Goal: Task Accomplishment & Management: Manage account settings

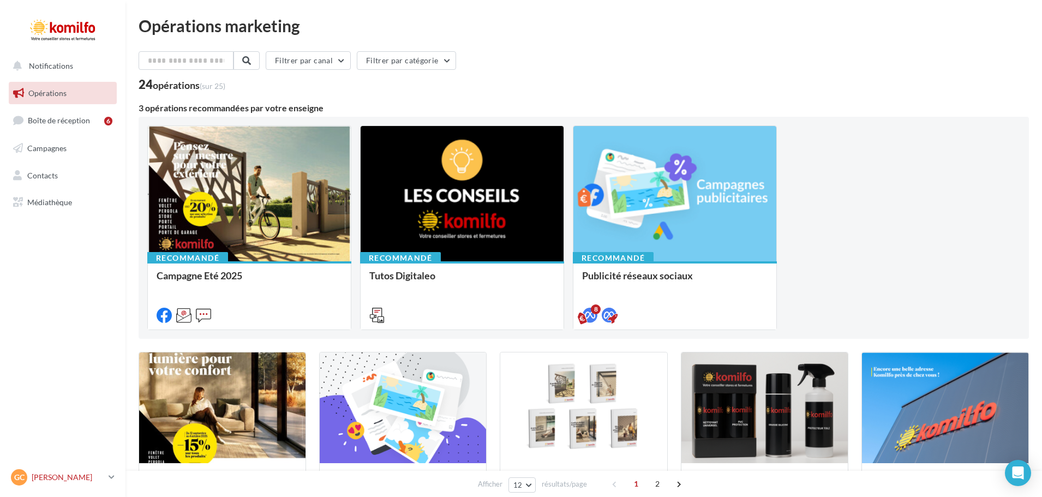
click at [58, 476] on p "[PERSON_NAME]" at bounding box center [68, 477] width 73 height 11
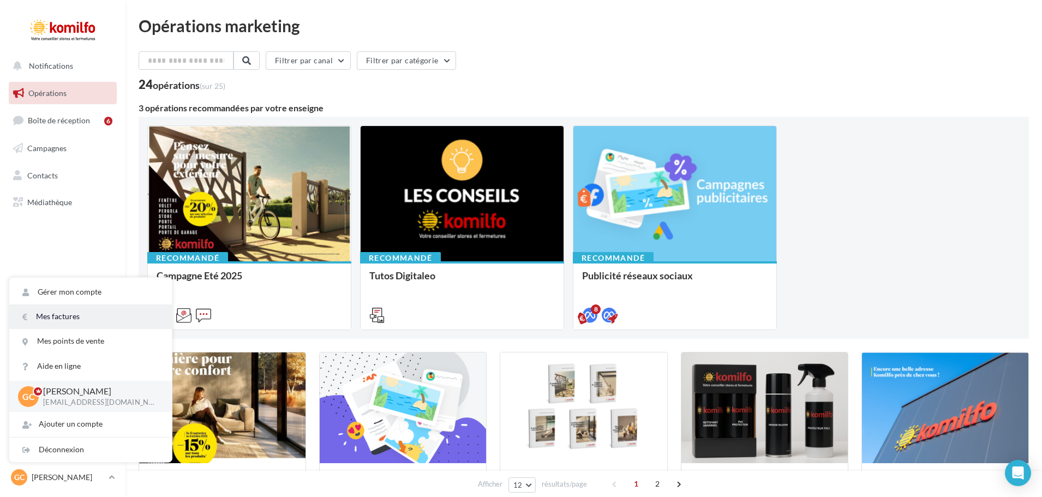
click at [79, 318] on link "Mes factures" at bounding box center [90, 316] width 163 height 25
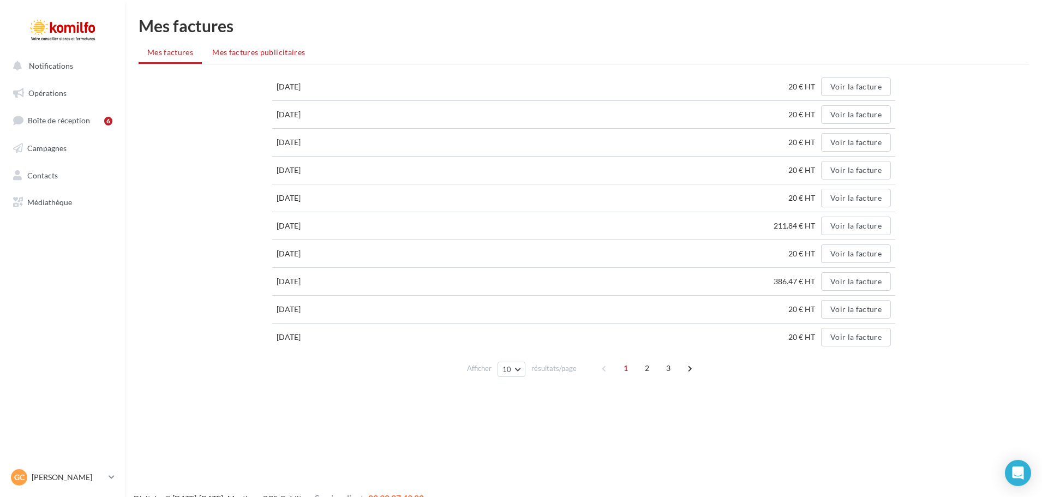
click at [263, 59] on li "Mes factures publicitaires" at bounding box center [258, 53] width 110 height 20
